Goal: Task Accomplishment & Management: Manage account settings

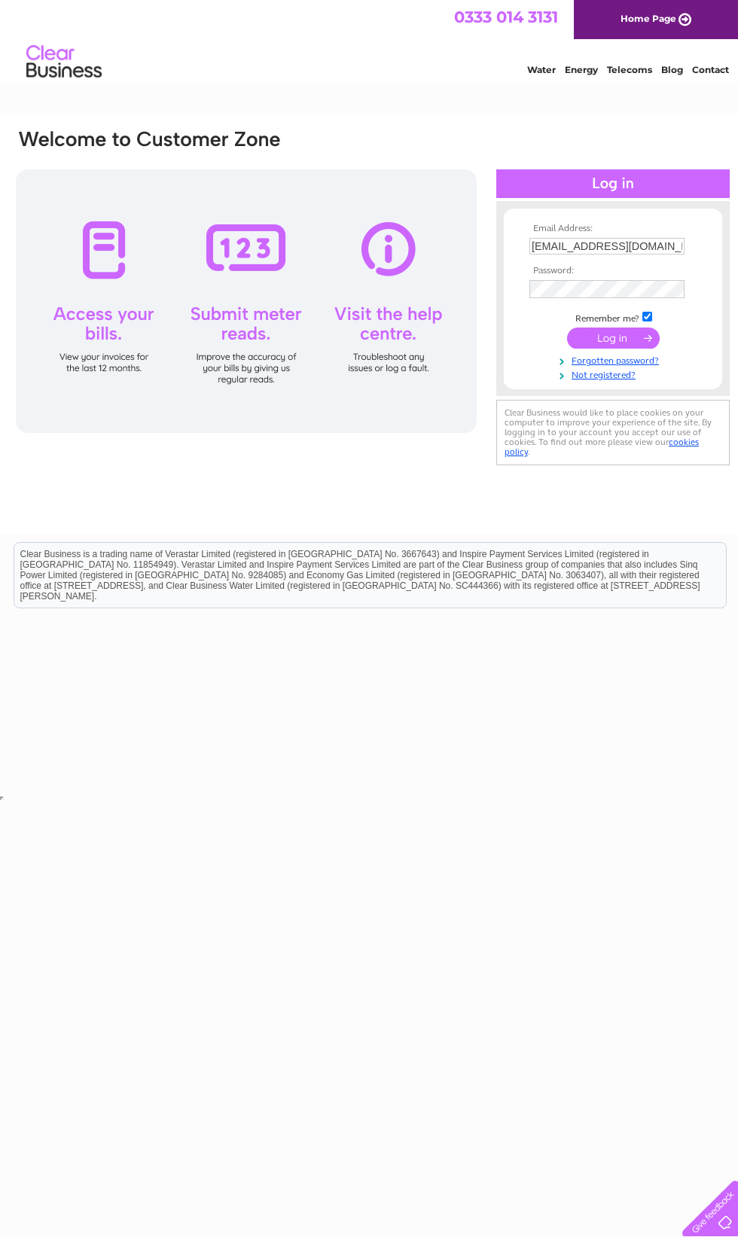
type input "[EMAIL_ADDRESS][DOMAIN_NAME]"
click at [613, 342] on input "submit" at bounding box center [613, 339] width 93 height 21
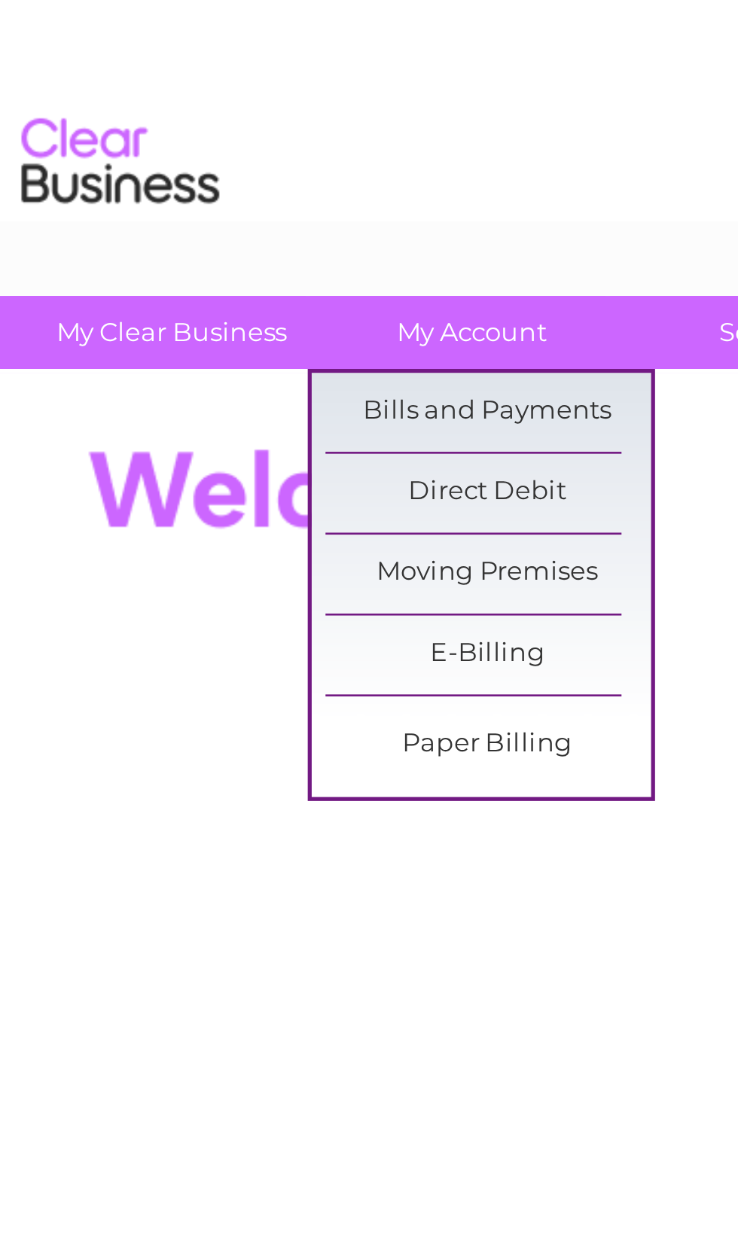
click at [216, 152] on link "Bills and Payments" at bounding box center [204, 157] width 124 height 30
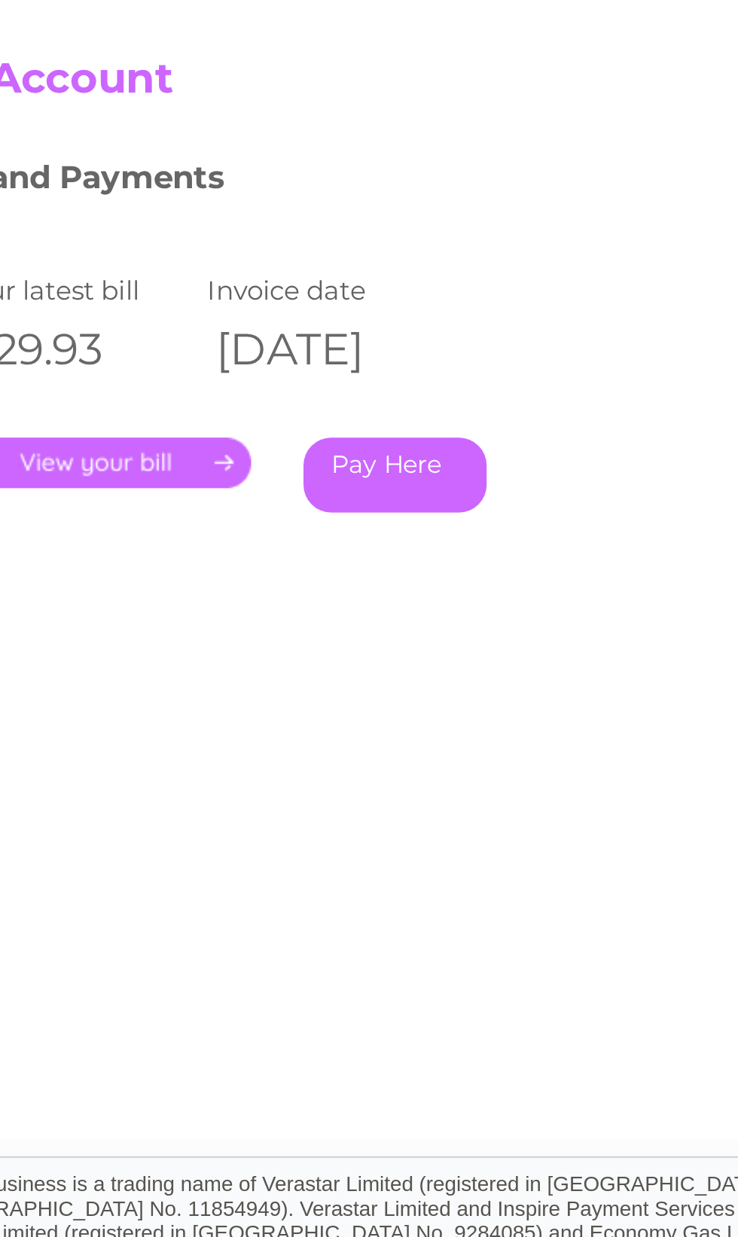
click at [74, 338] on link "." at bounding box center [94, 349] width 131 height 22
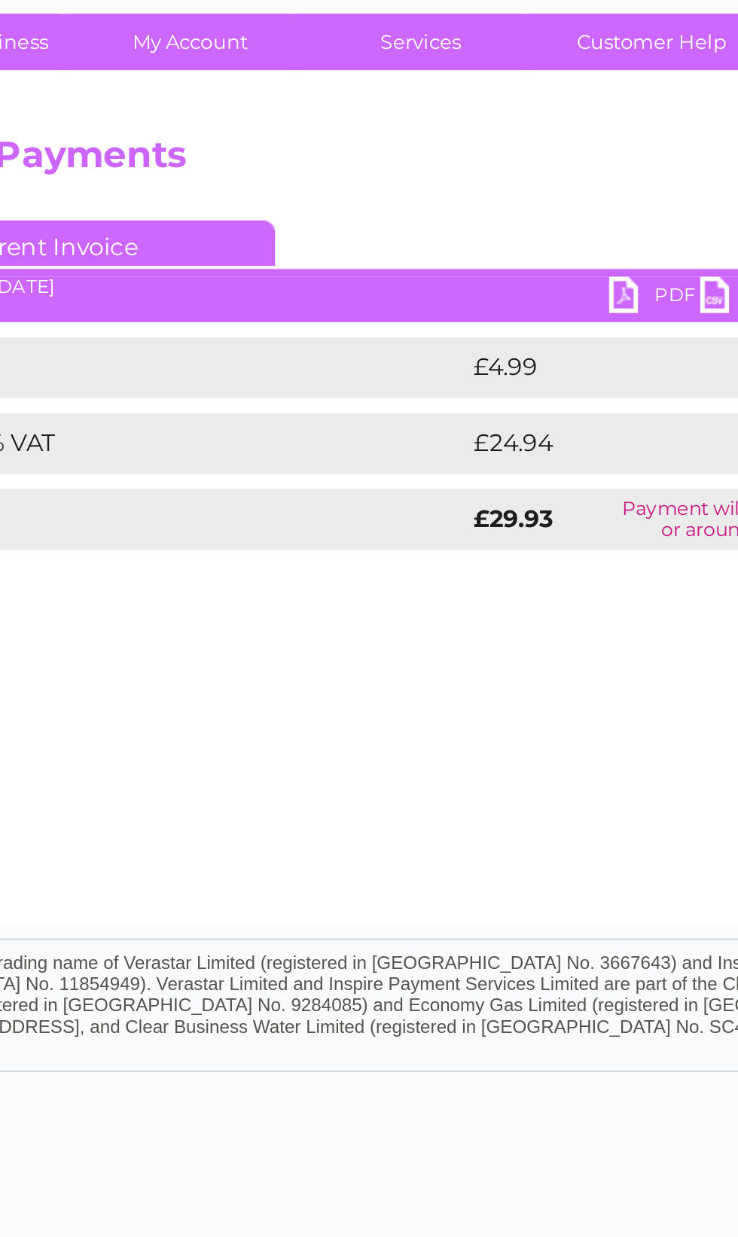
click at [406, 243] on link "PDF" at bounding box center [428, 254] width 45 height 22
